Goal: Navigation & Orientation: Find specific page/section

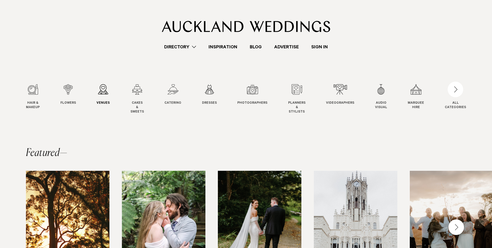
click at [101, 92] on div "3 / 12" at bounding box center [103, 89] width 13 height 10
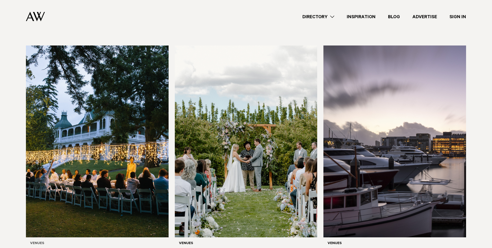
scroll to position [130, 0]
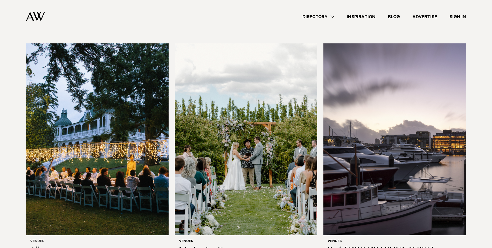
click at [117, 118] on img at bounding box center [97, 138] width 143 height 191
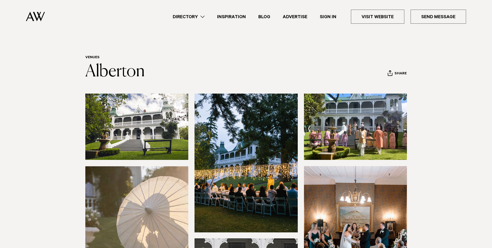
click at [41, 16] on img at bounding box center [35, 17] width 19 height 10
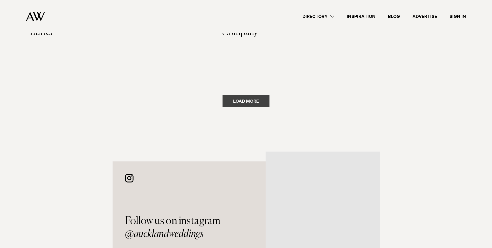
scroll to position [1287, 0]
